Goal: Find specific page/section: Find specific page/section

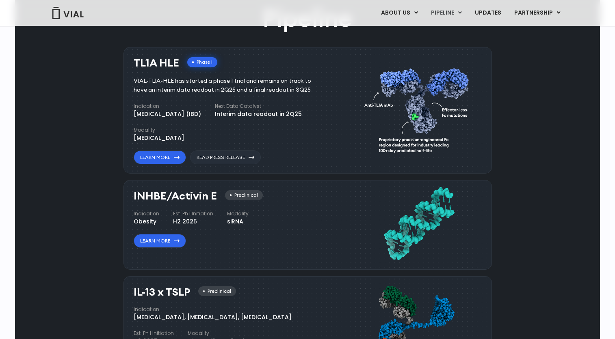
scroll to position [487, 0]
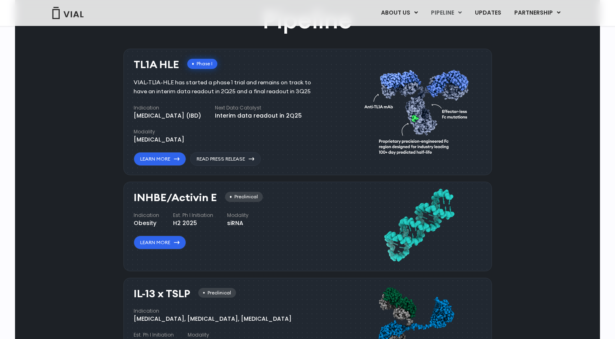
drag, startPoint x: 197, startPoint y: 88, endPoint x: 305, endPoint y: 110, distance: 109.8
click at [274, 99] on div "TL1A HLE Phase I VIAL-TL1A-HLE has started a phase 1 trial and remains on track…" at bounding box center [232, 113] width 197 height 108
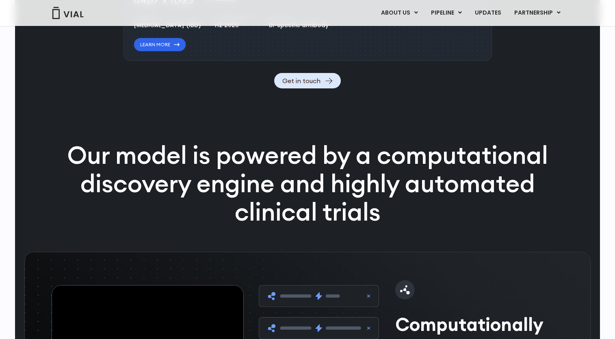
click at [229, 158] on div "Pipeline TL1A HLE Phase I VIAL-TL1A-HLE has started a phase 1 trial and remains…" at bounding box center [307, 113] width 566 height 1683
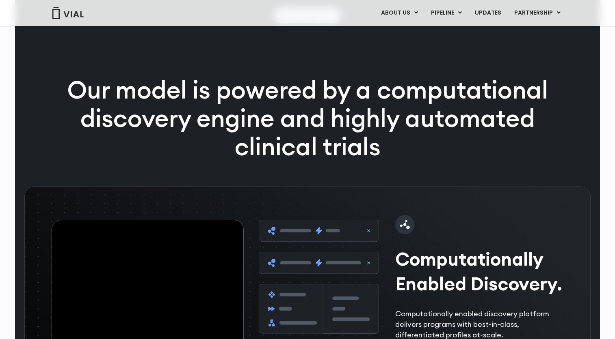
scroll to position [1218, 0]
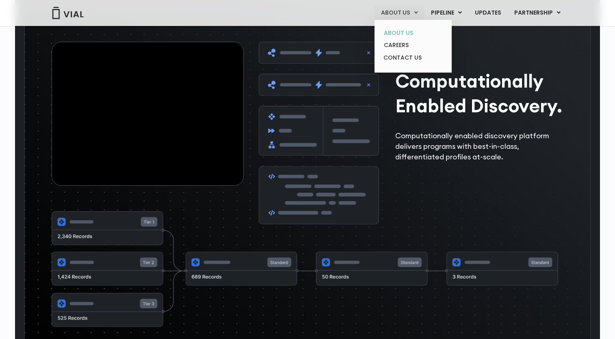
click at [397, 33] on link "ABOUT US" at bounding box center [412, 33] width 71 height 13
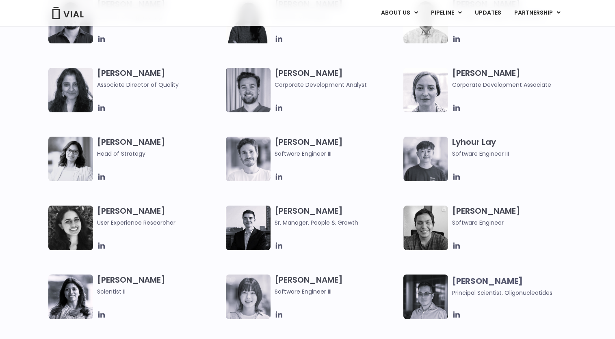
scroll to position [1137, 0]
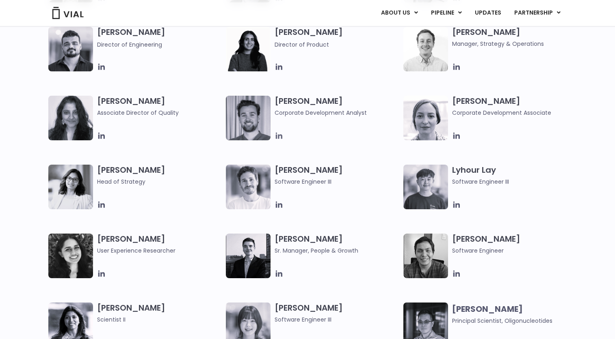
click at [280, 135] on icon at bounding box center [279, 136] width 6 height 6
